Goal: Task Accomplishment & Management: Manage account settings

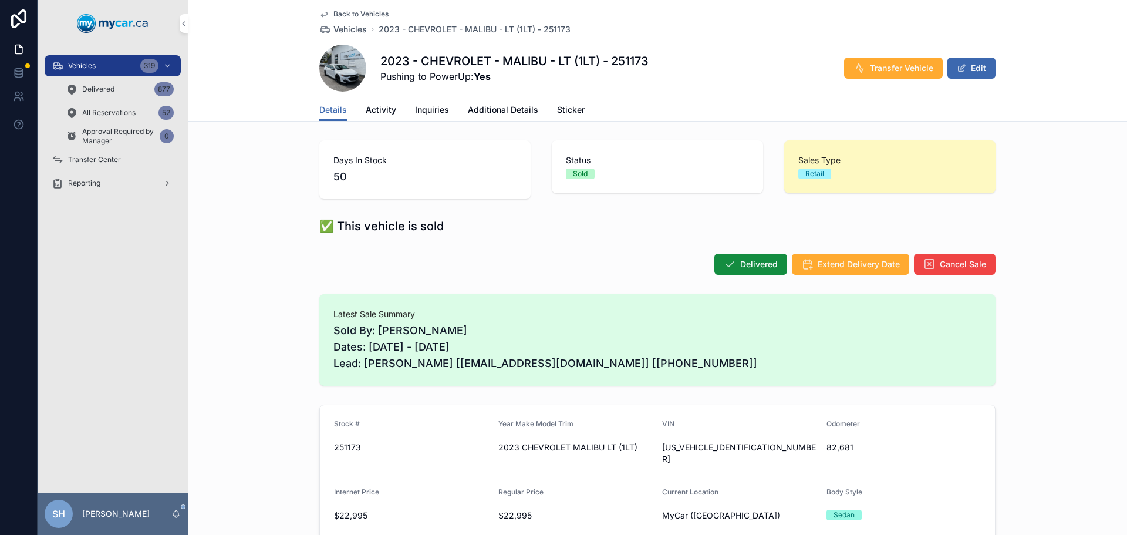
click at [85, 64] on span "Vehicles" at bounding box center [82, 65] width 28 height 9
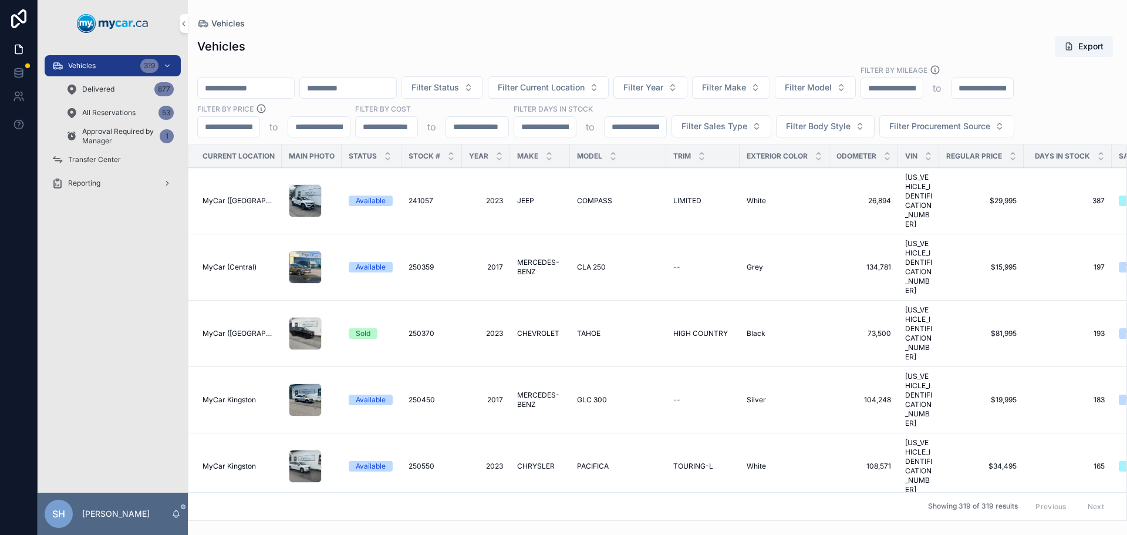
click at [775, 45] on div "Vehicles Export" at bounding box center [657, 46] width 921 height 22
click at [413, 63] on div "Vehicles Export Filter Status Filter Current Location Filter Year Filter Make F…" at bounding box center [657, 274] width 939 height 493
click at [459, 87] on span "Filter Status" at bounding box center [436, 88] width 48 height 12
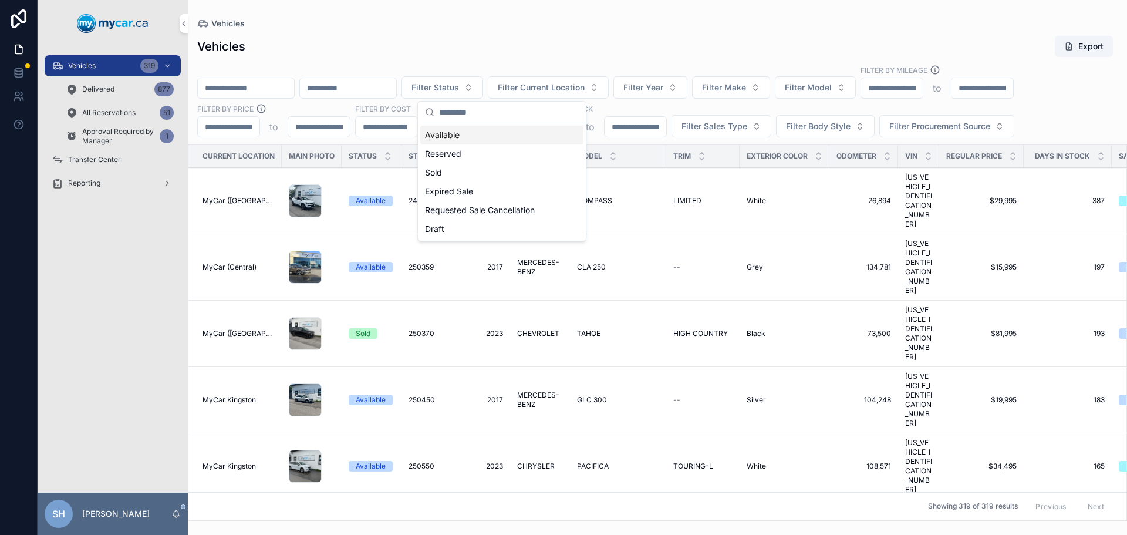
click at [450, 132] on div "Available" at bounding box center [501, 135] width 163 height 19
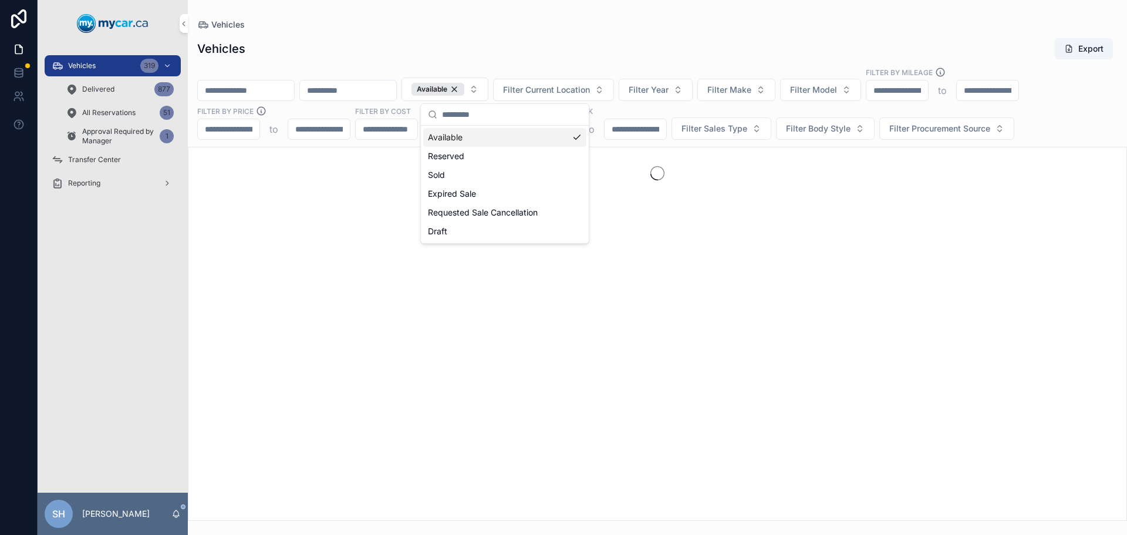
drag, startPoint x: 468, startPoint y: 44, endPoint x: 477, endPoint y: 41, distance: 8.7
click at [475, 44] on div "Vehicles Export" at bounding box center [657, 49] width 921 height 22
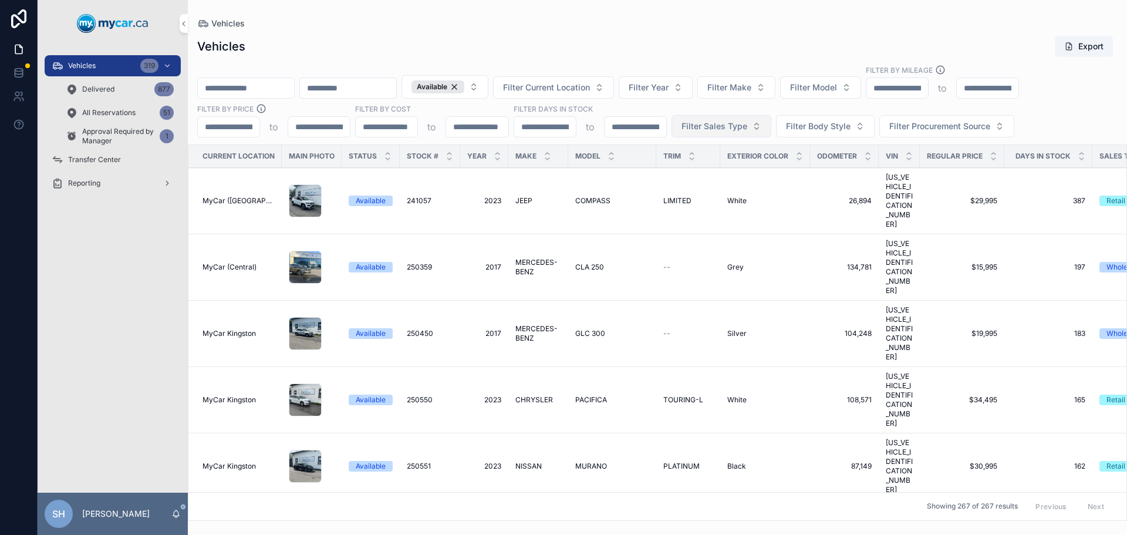
click at [709, 129] on span "Filter Sales Type" at bounding box center [715, 126] width 66 height 12
click at [672, 190] on div "Retail" at bounding box center [720, 192] width 163 height 19
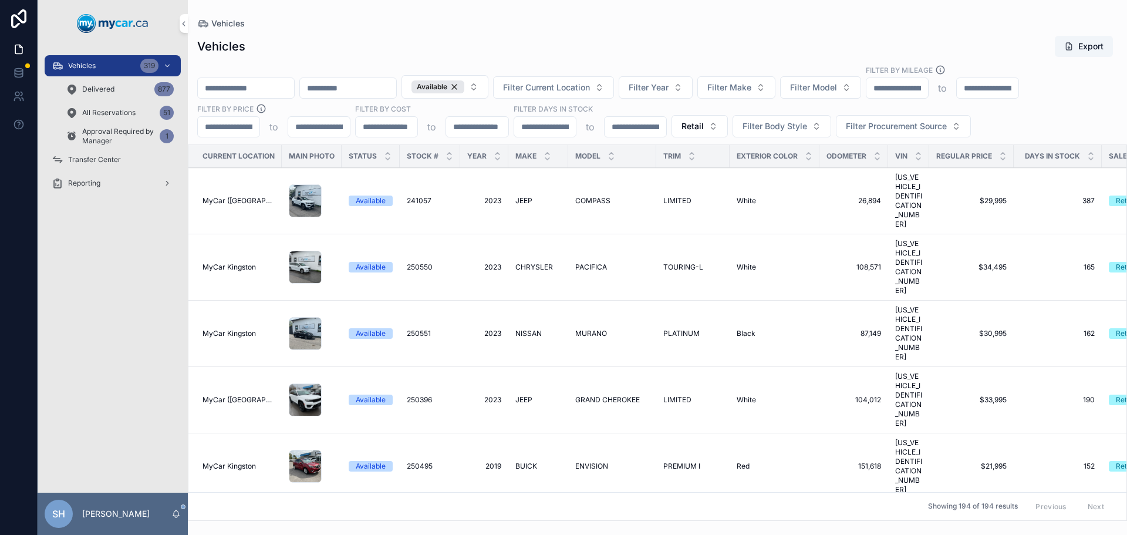
click at [585, 59] on div "Vehicles Export Available Filter Current Location Filter Year Filter Make Filte…" at bounding box center [657, 274] width 939 height 493
click at [569, 41] on div "Vehicles Export" at bounding box center [657, 46] width 921 height 22
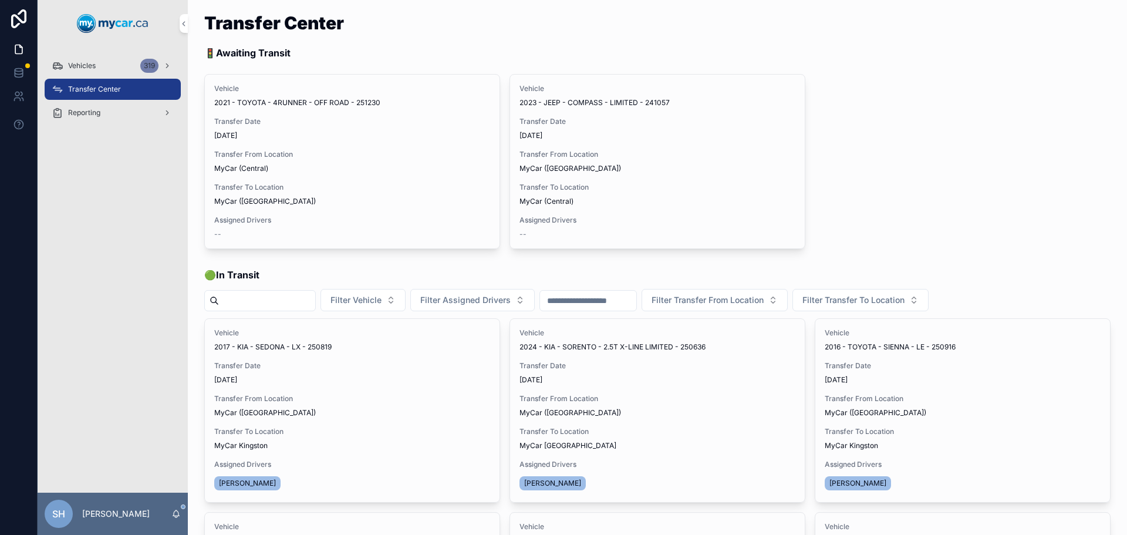
click at [91, 66] on span "Vehicles" at bounding box center [82, 65] width 28 height 9
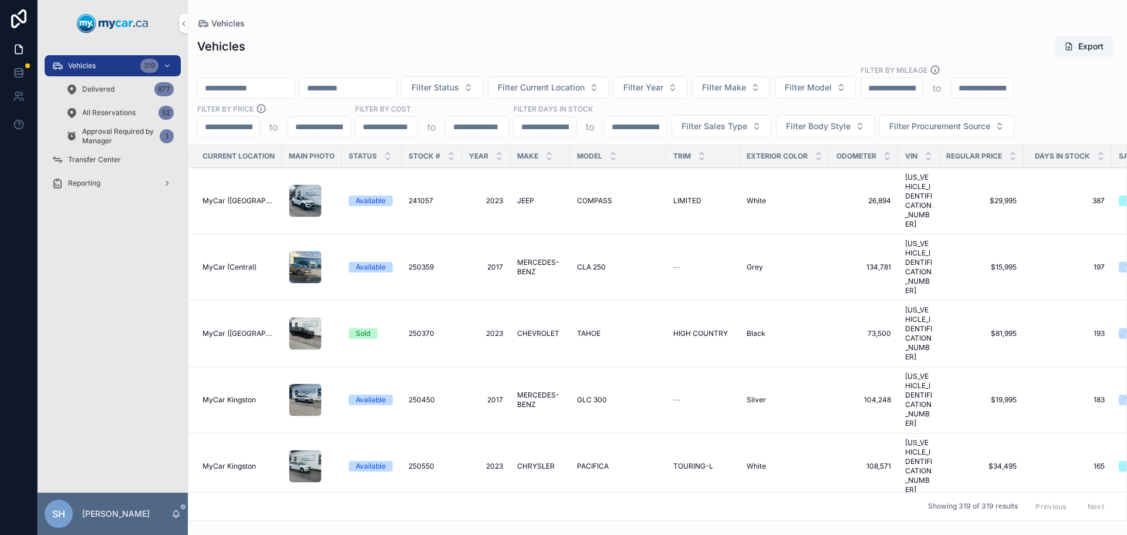
click at [109, 134] on span "Approval Required by Manager" at bounding box center [118, 136] width 73 height 19
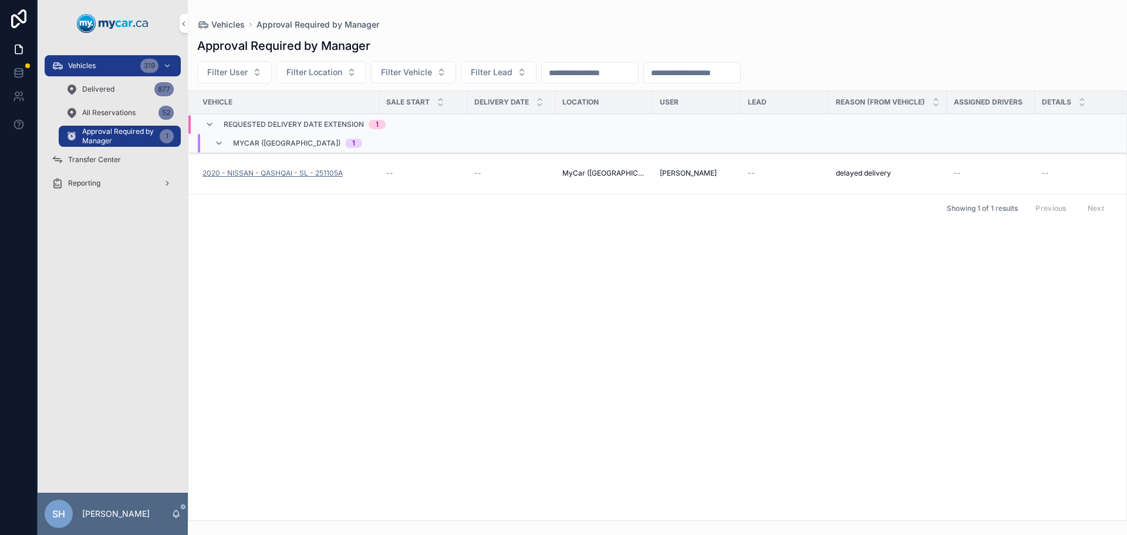
click at [288, 171] on span "2020 - NISSAN - QASHQAI - SL - 251105A" at bounding box center [273, 172] width 140 height 9
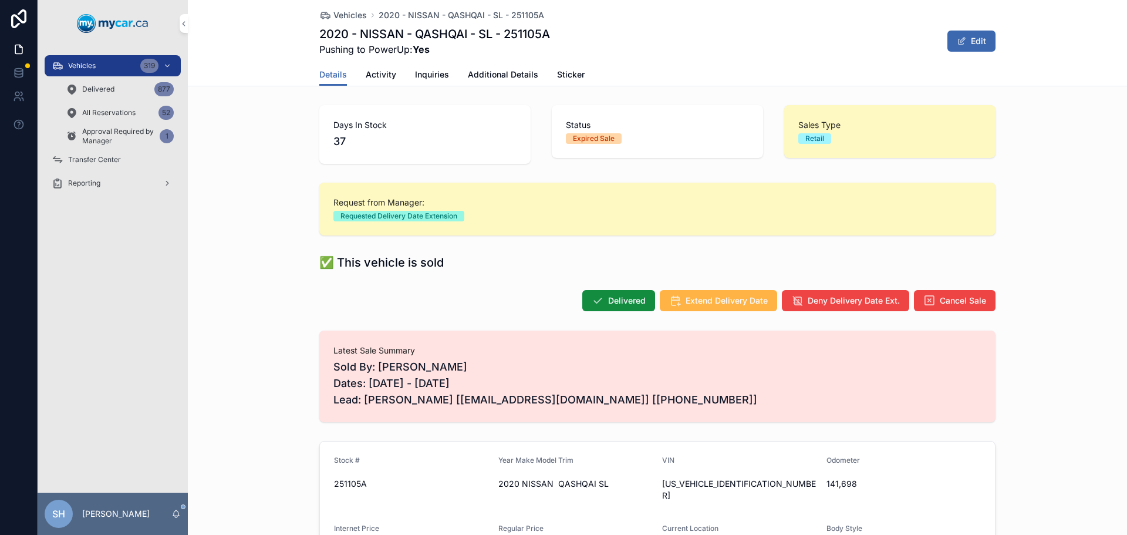
click at [728, 292] on button "Extend Delivery Date" at bounding box center [718, 300] width 117 height 21
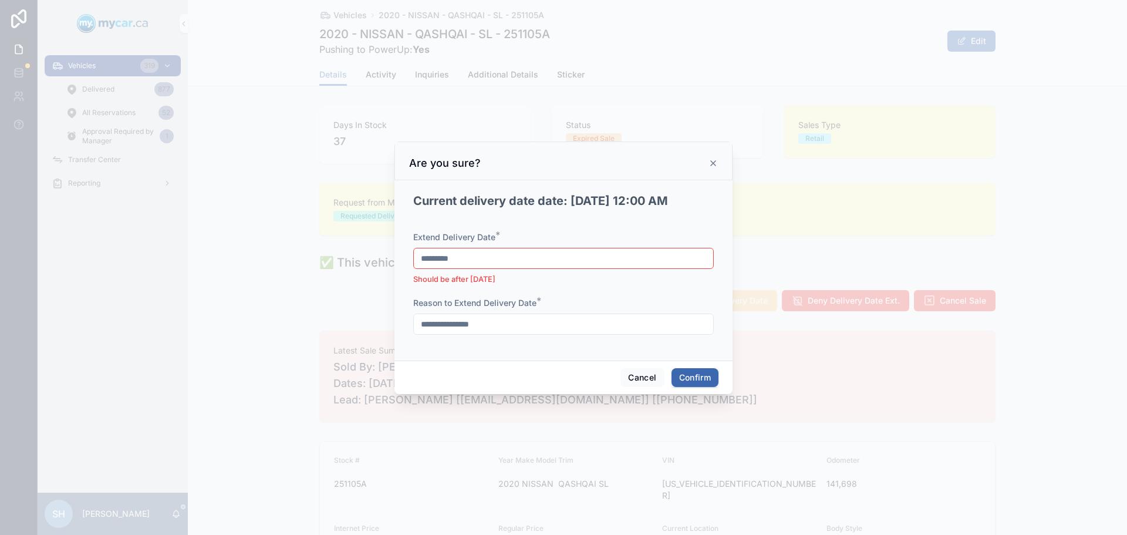
click at [494, 262] on input "*********" at bounding box center [563, 258] width 299 height 16
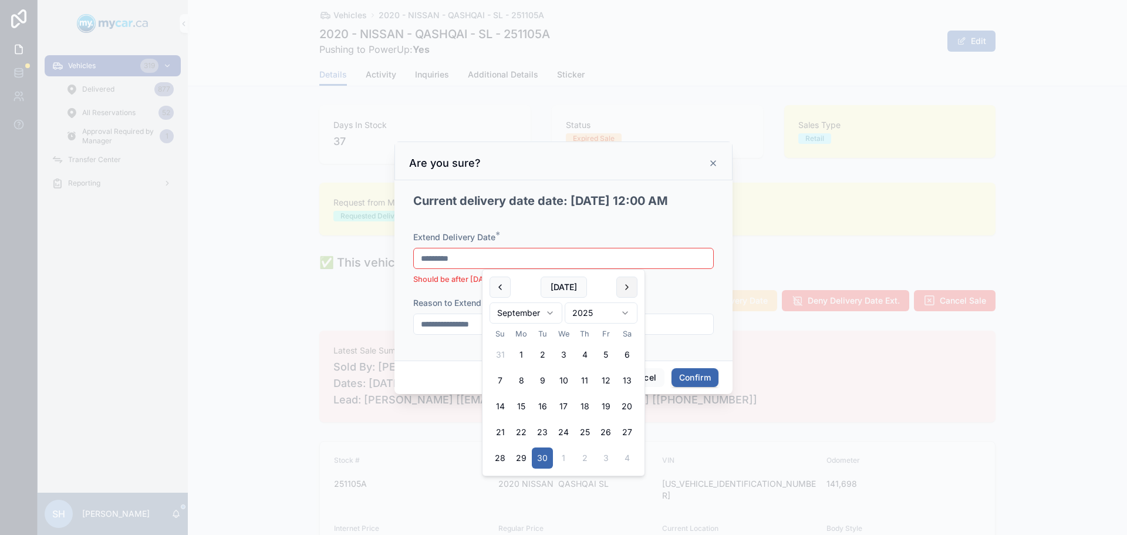
click at [622, 285] on button at bounding box center [626, 287] width 21 height 21
click at [521, 404] on button "13" at bounding box center [521, 406] width 21 height 21
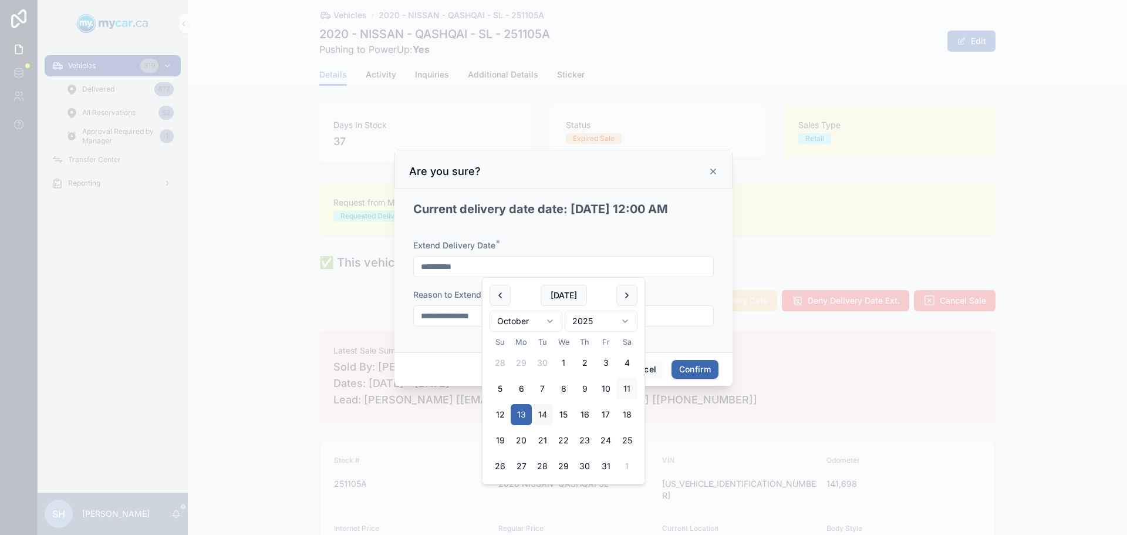
click at [545, 418] on button "14" at bounding box center [542, 414] width 21 height 21
type input "**********"
click at [687, 364] on button "Confirm" at bounding box center [695, 369] width 47 height 19
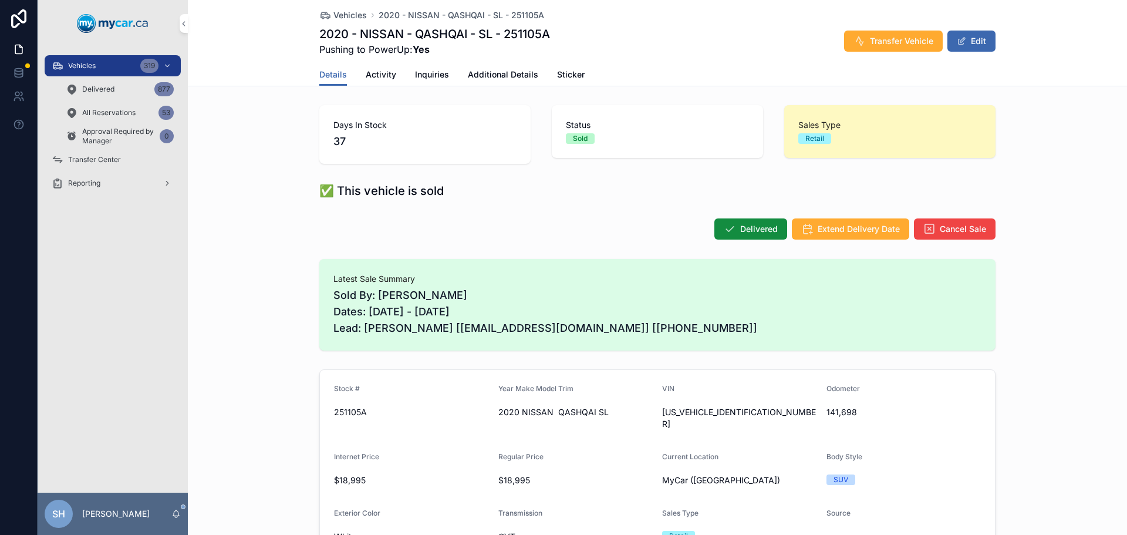
drag, startPoint x: 62, startPoint y: 66, endPoint x: 139, endPoint y: 9, distance: 95.8
click at [62, 65] on icon "scrollable content" at bounding box center [58, 66] width 12 height 12
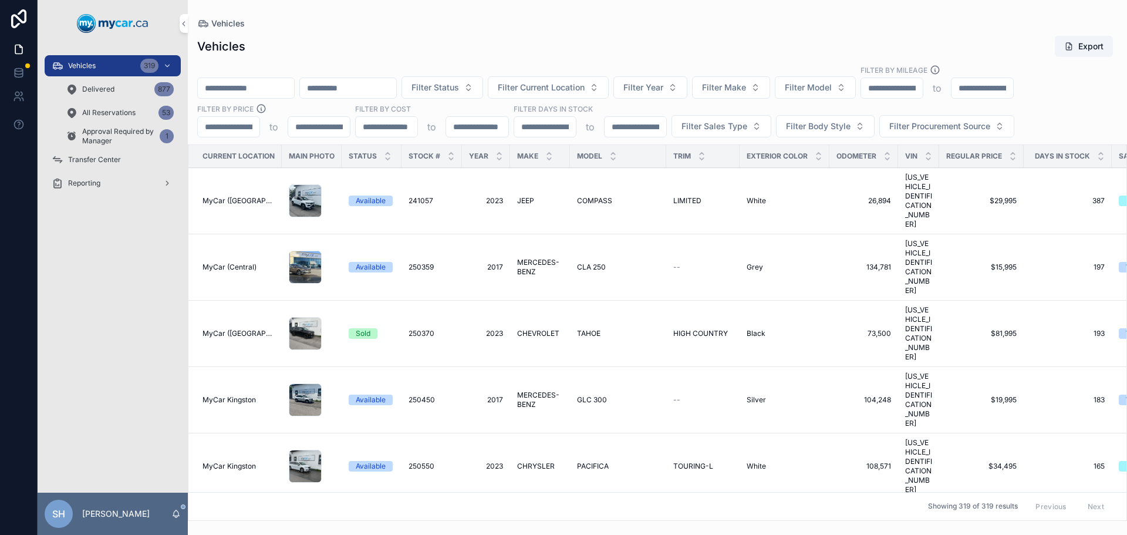
click at [363, 45] on div "Vehicles Export" at bounding box center [657, 46] width 921 height 22
click at [258, 83] on input "scrollable content" at bounding box center [246, 88] width 96 height 16
click at [116, 140] on span "Approval Required by Manager" at bounding box center [118, 136] width 73 height 19
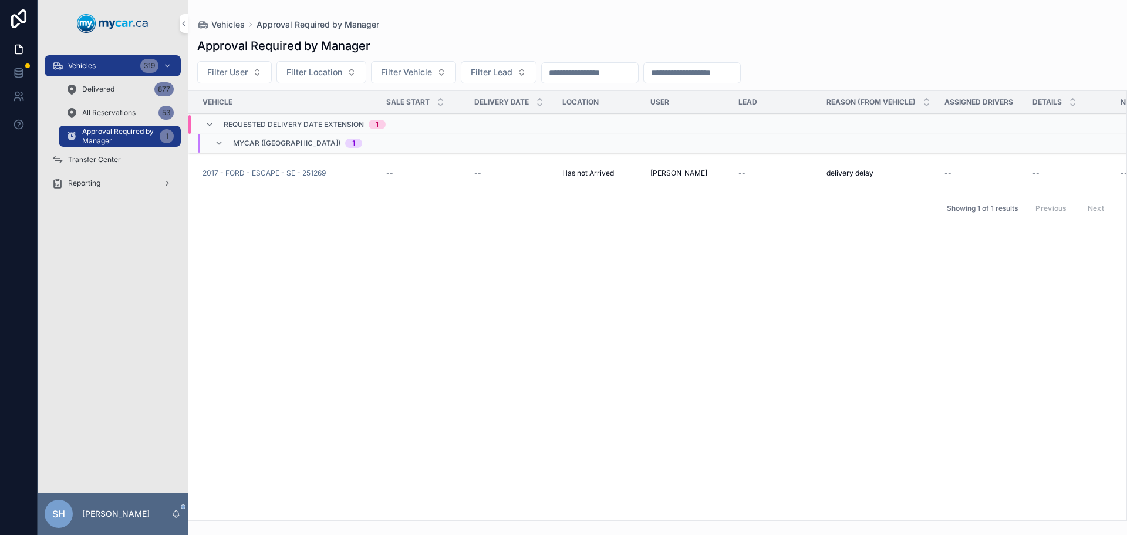
click at [108, 63] on div "Vehicles 319" at bounding box center [113, 65] width 122 height 19
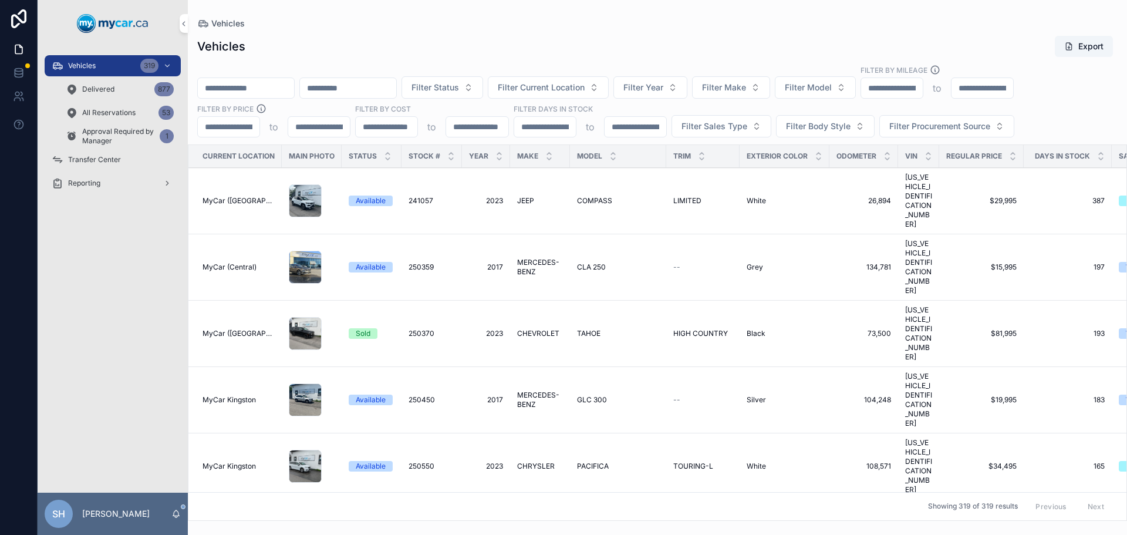
click at [238, 88] on input "scrollable content" at bounding box center [246, 88] width 96 height 16
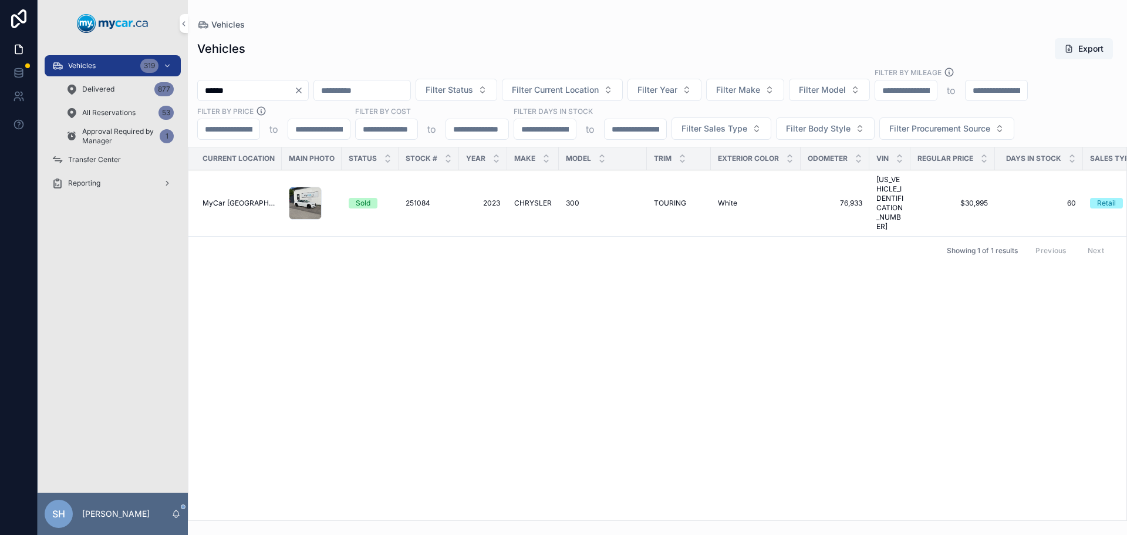
type input "******"
click at [539, 198] on span "CHRYSLER" at bounding box center [533, 202] width 38 height 9
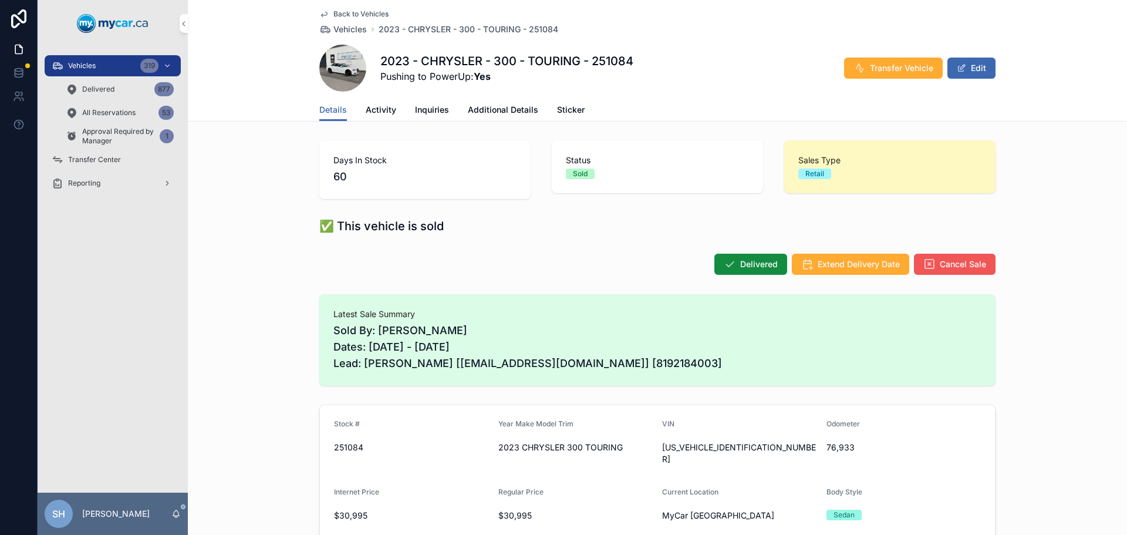
click at [959, 262] on span "Cancel Sale" at bounding box center [963, 264] width 46 height 12
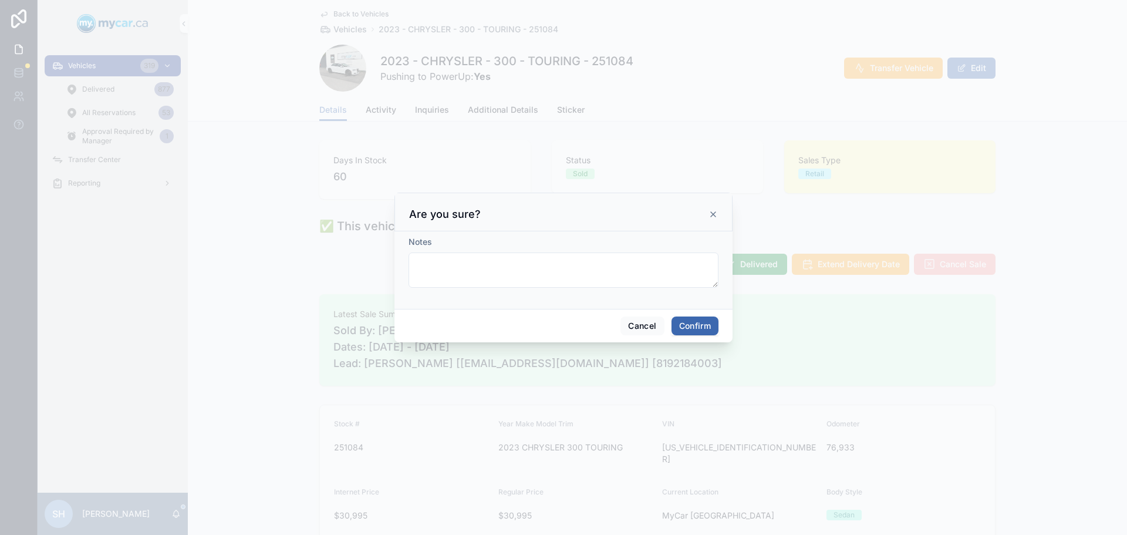
click at [702, 319] on button "Confirm" at bounding box center [695, 325] width 47 height 19
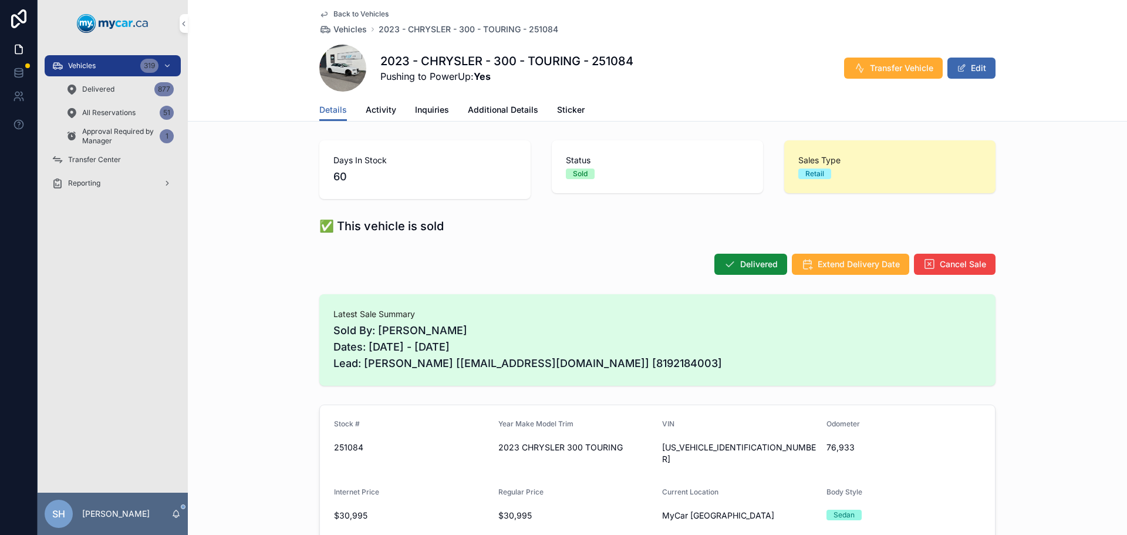
click at [112, 130] on span "Approval Required by Manager" at bounding box center [118, 136] width 73 height 19
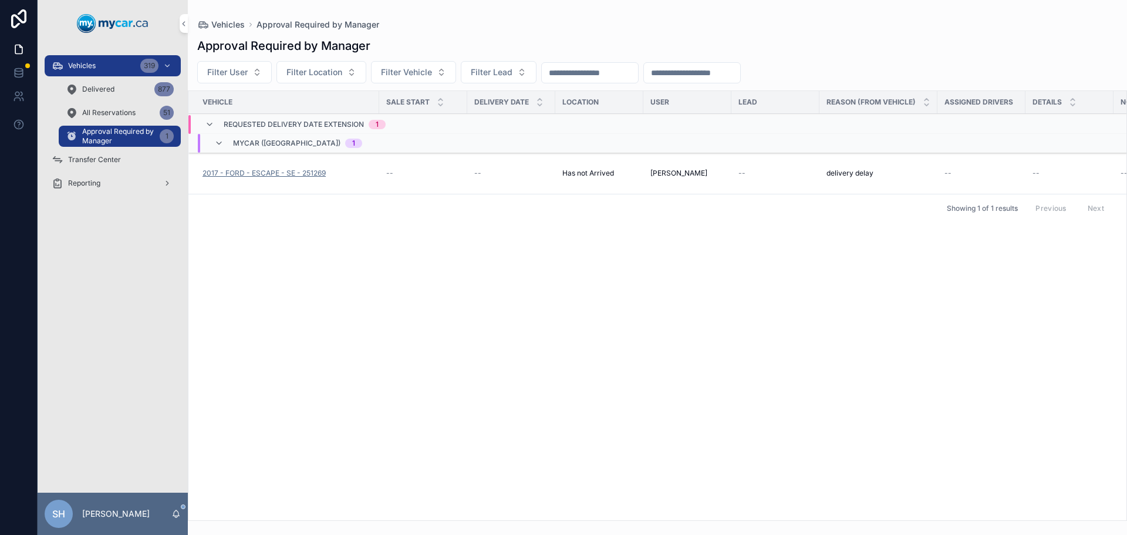
click at [286, 172] on span "2017 - FORD - ESCAPE - SE - 251269" at bounding box center [264, 172] width 123 height 9
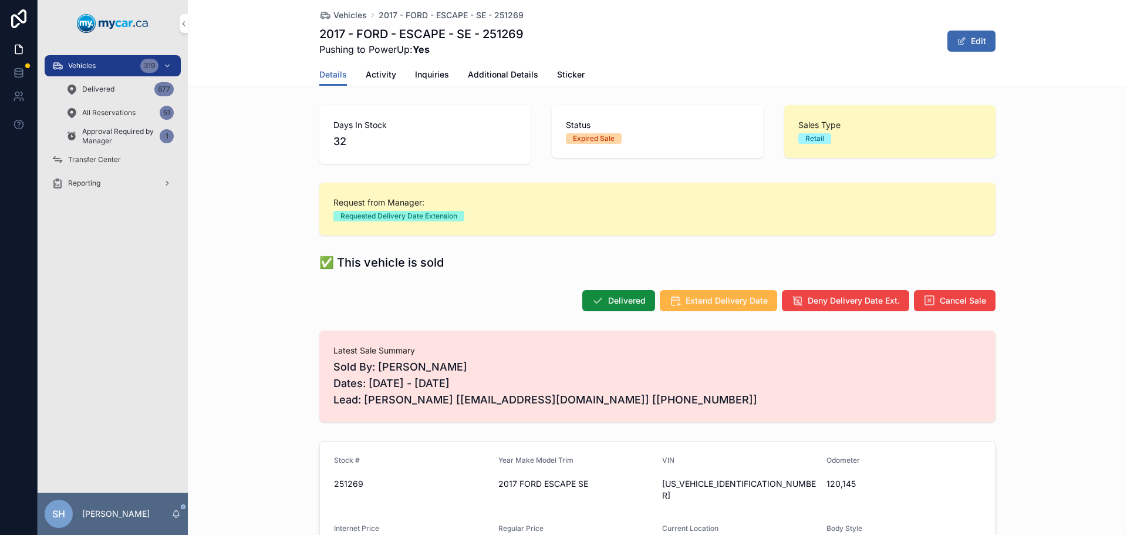
click at [714, 303] on span "Extend Delivery Date" at bounding box center [727, 301] width 82 height 12
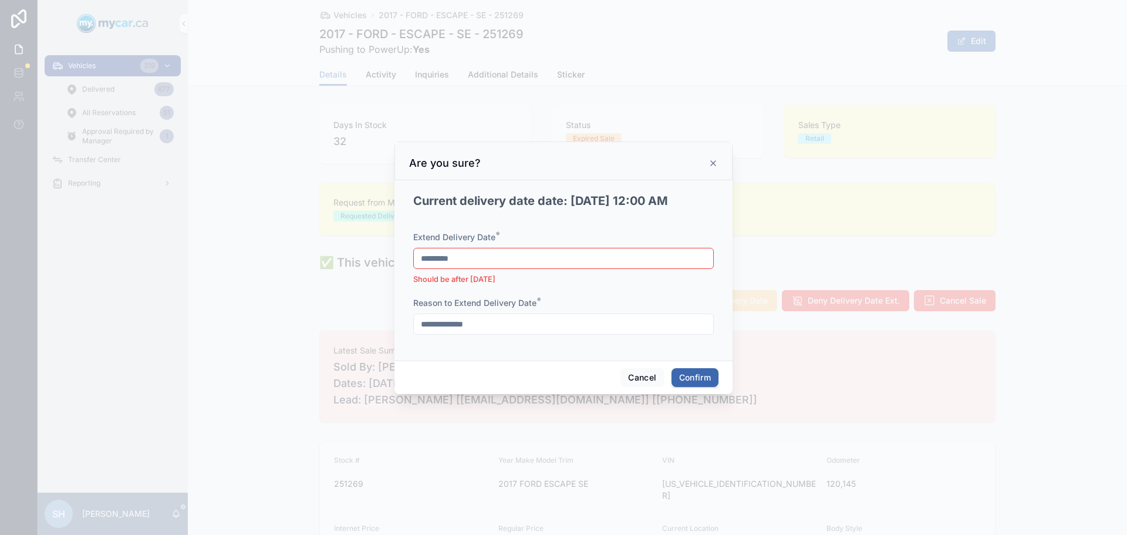
click at [494, 257] on input "*********" at bounding box center [563, 258] width 299 height 16
click at [524, 403] on button "13" at bounding box center [521, 406] width 21 height 21
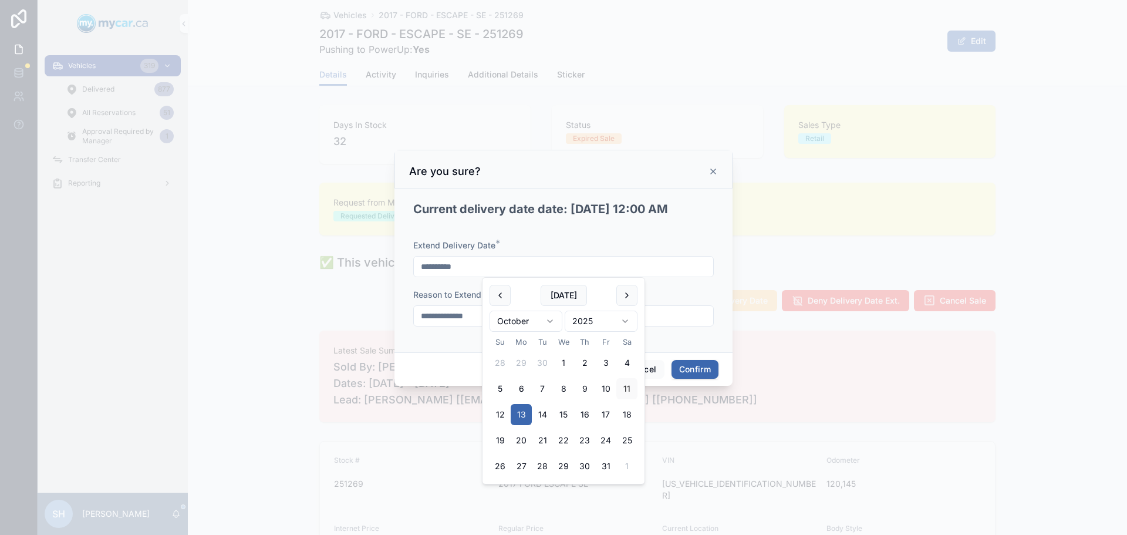
type input "**********"
click at [696, 365] on button "Confirm" at bounding box center [695, 369] width 47 height 19
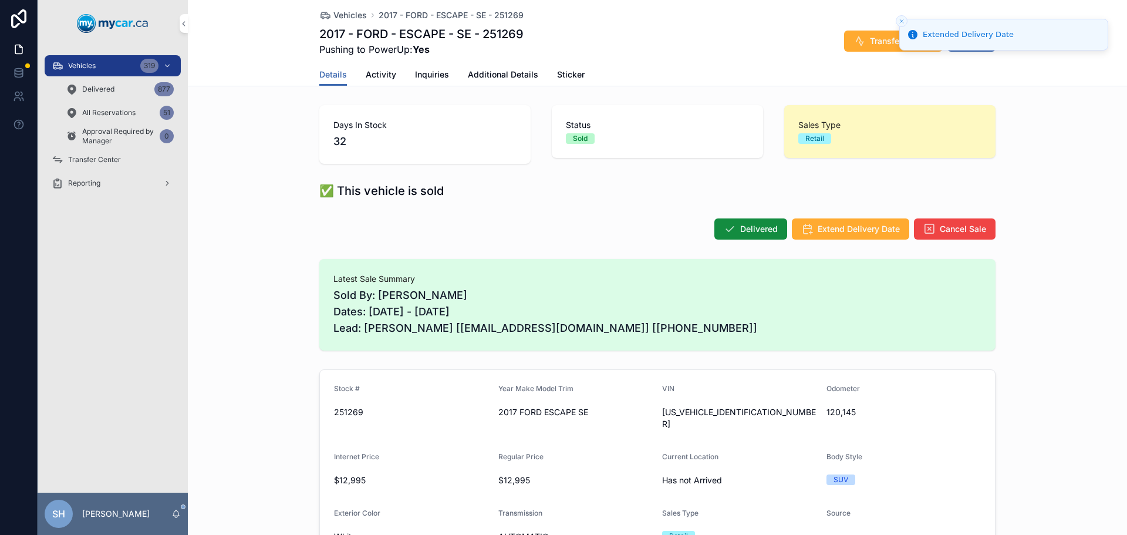
click at [95, 68] on span "Vehicles" at bounding box center [82, 65] width 28 height 9
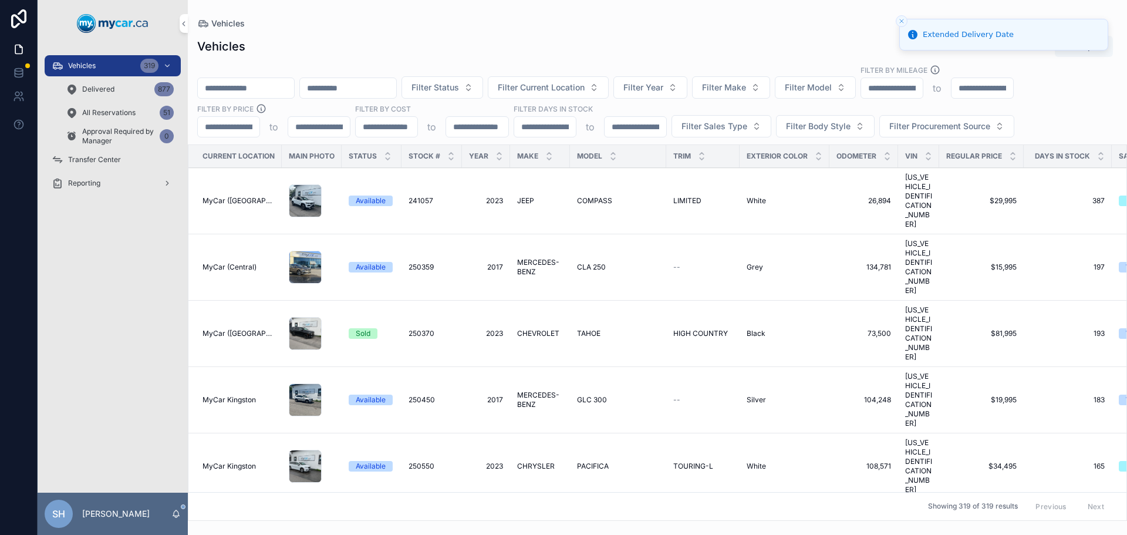
click at [233, 85] on input "scrollable content" at bounding box center [246, 88] width 96 height 16
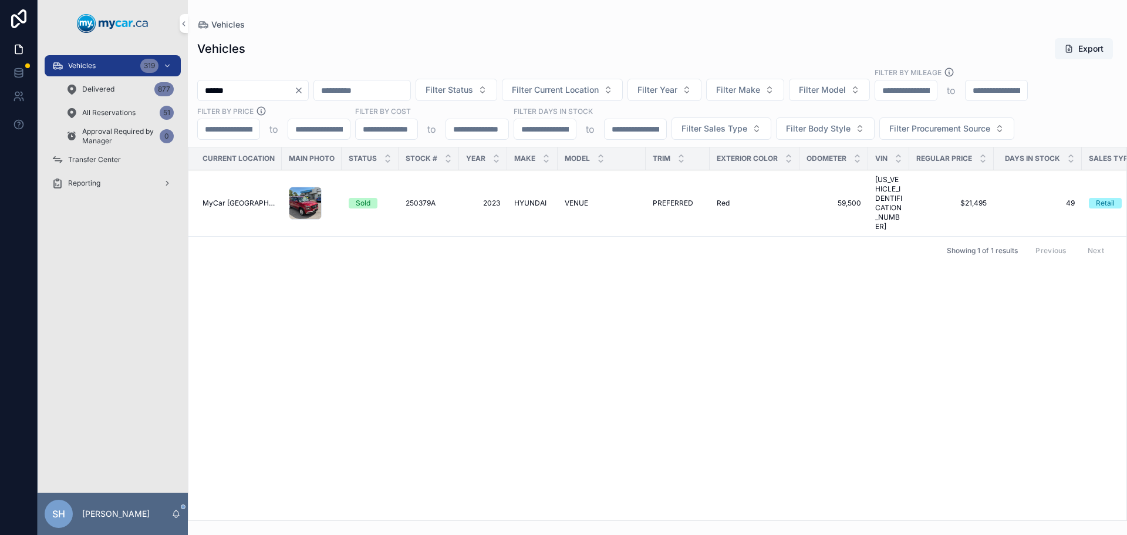
type input "******"
click at [536, 187] on td "HYUNDAI HYUNDAI" at bounding box center [532, 203] width 50 height 66
click at [537, 198] on span "HYUNDAI" at bounding box center [530, 202] width 32 height 9
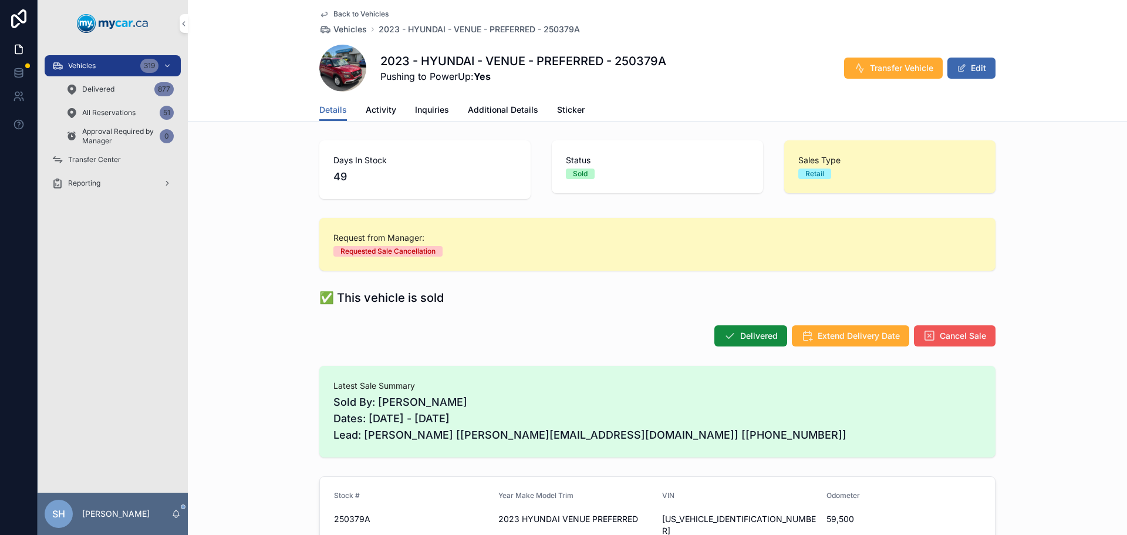
click at [942, 336] on span "Cancel Sale" at bounding box center [963, 336] width 46 height 12
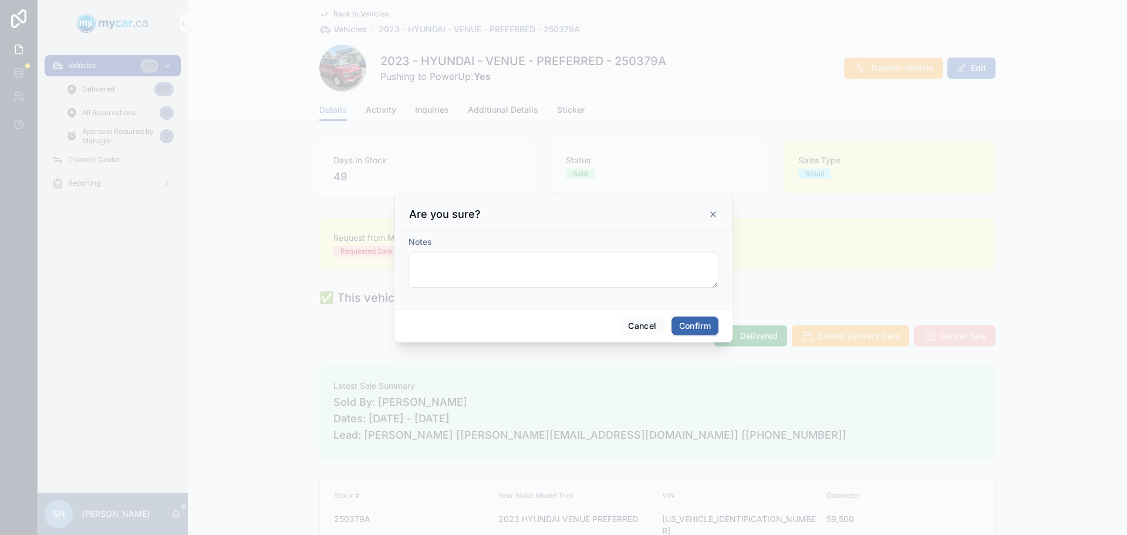
click at [691, 331] on button "Confirm" at bounding box center [695, 325] width 47 height 19
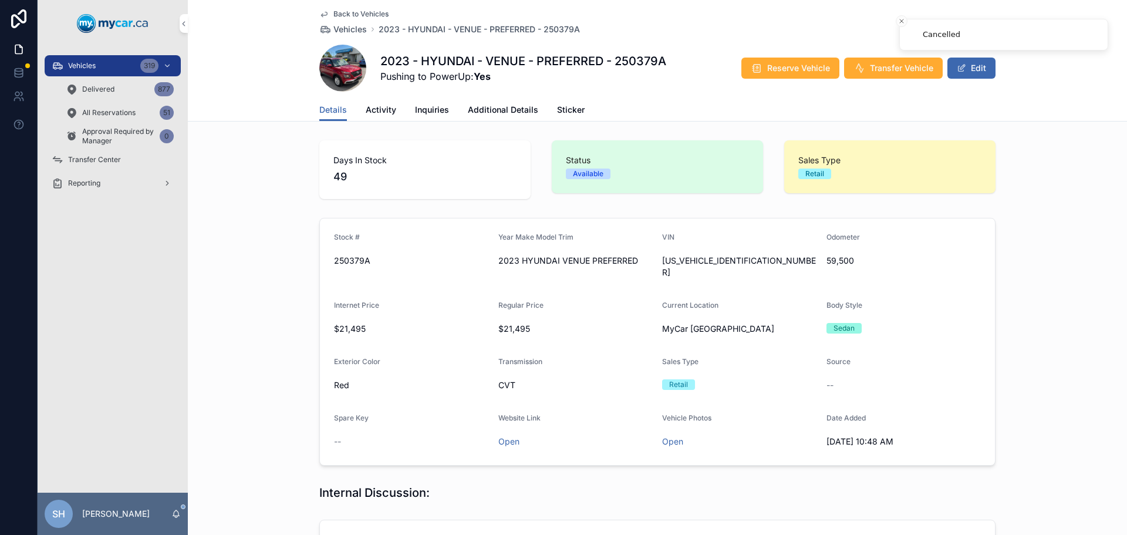
click at [126, 113] on span "All Reservations" at bounding box center [108, 112] width 53 height 9
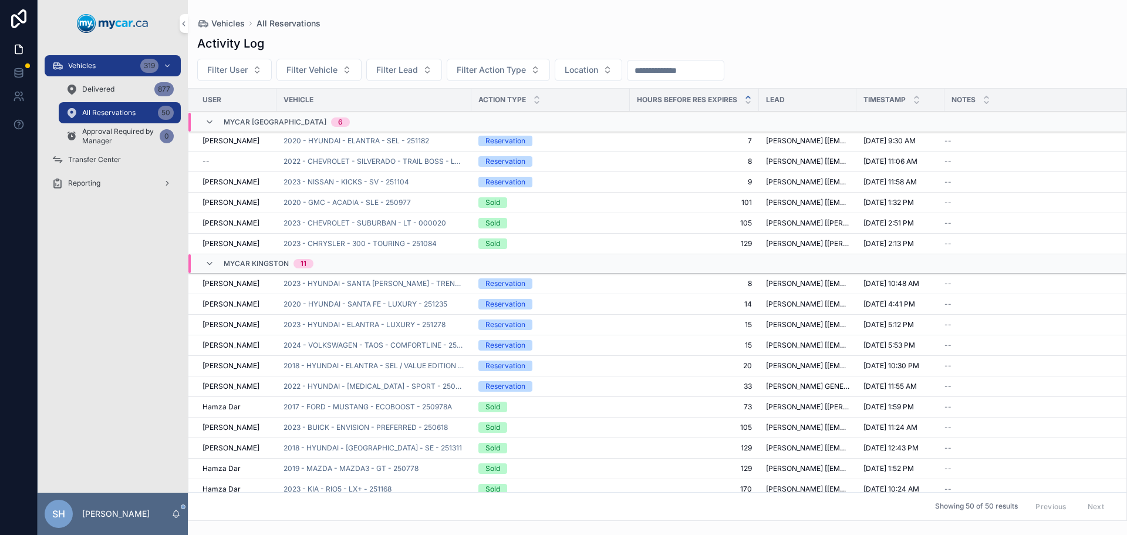
click at [102, 63] on div "Vehicles 319" at bounding box center [113, 65] width 122 height 19
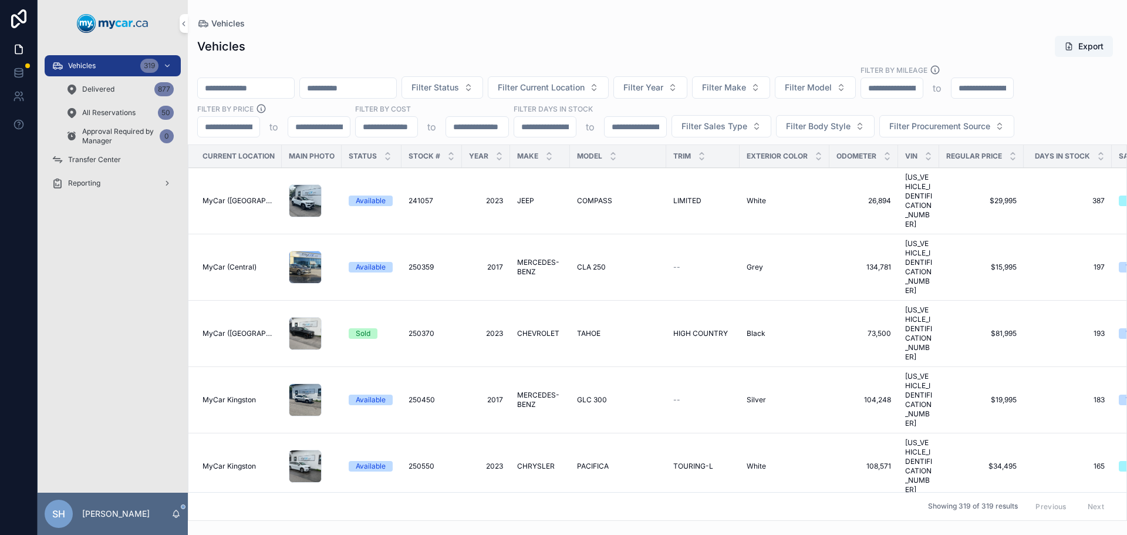
click at [248, 88] on input "scrollable content" at bounding box center [246, 88] width 96 height 16
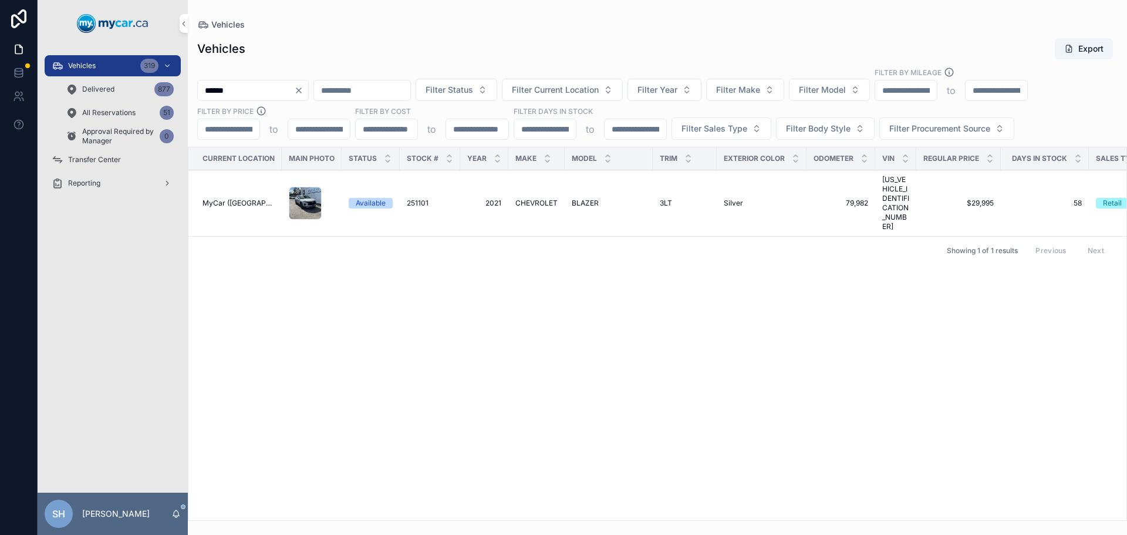
type input "******"
click at [591, 188] on td "BLAZER BLAZER" at bounding box center [609, 203] width 88 height 66
click at [587, 198] on span "BLAZER" at bounding box center [585, 202] width 27 height 9
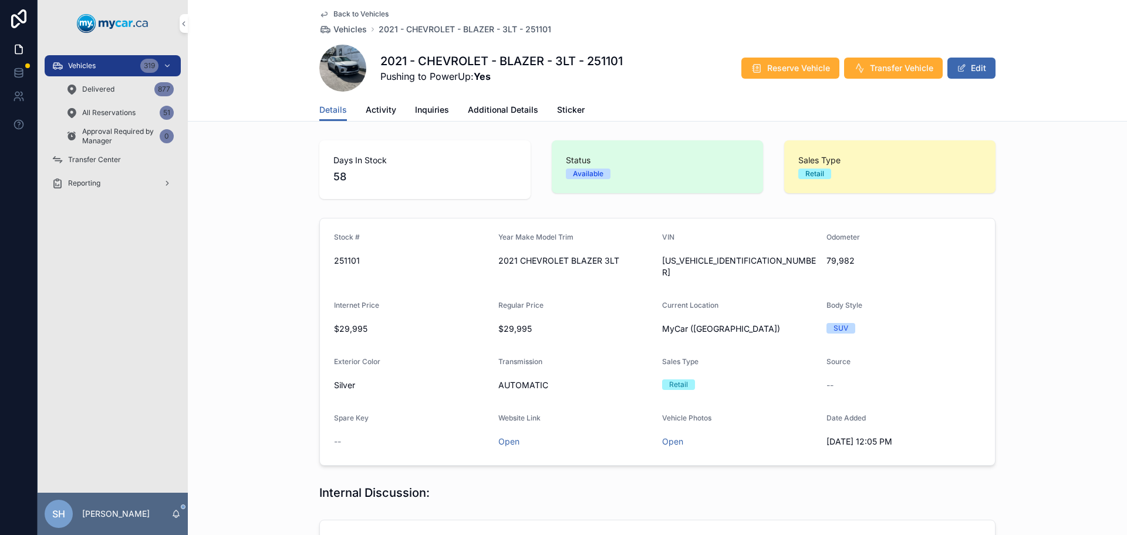
click at [370, 112] on span "Activity" at bounding box center [381, 110] width 31 height 12
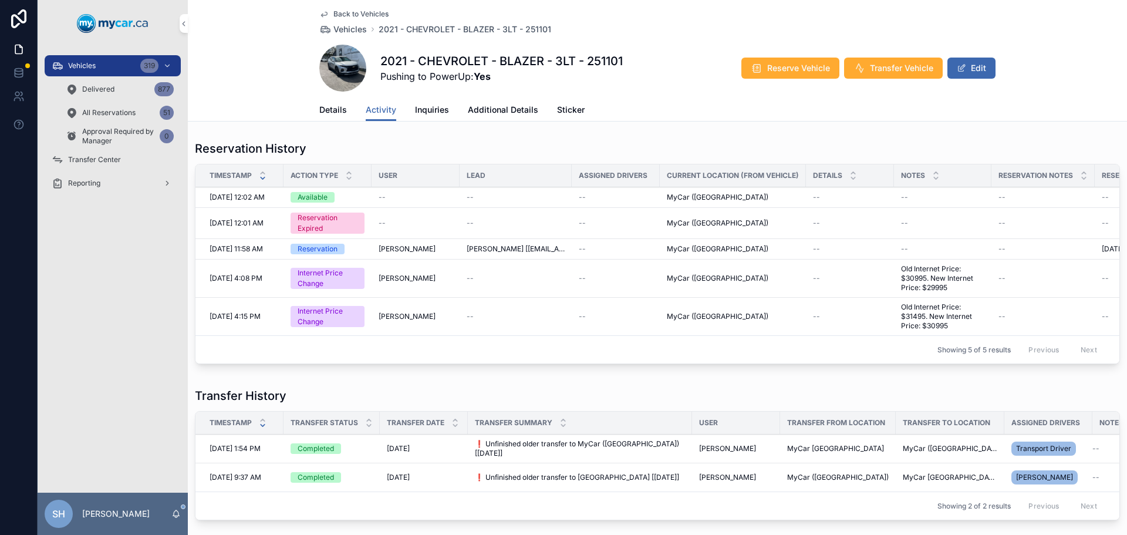
click at [494, 104] on span "Additional Details" at bounding box center [503, 110] width 70 height 12
